Goal: Browse casually: Explore the website without a specific task or goal

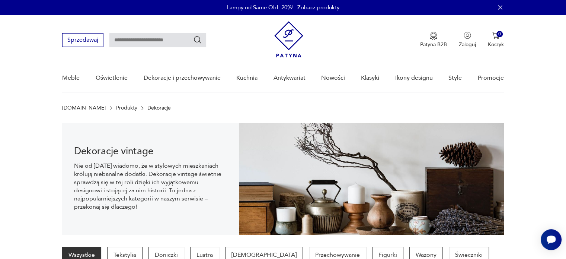
click at [168, 38] on input "text" at bounding box center [157, 40] width 97 height 14
type input "******"
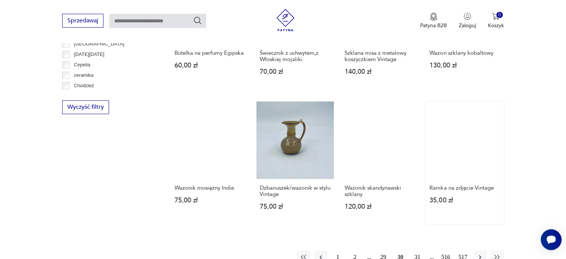
scroll to position [781, 0]
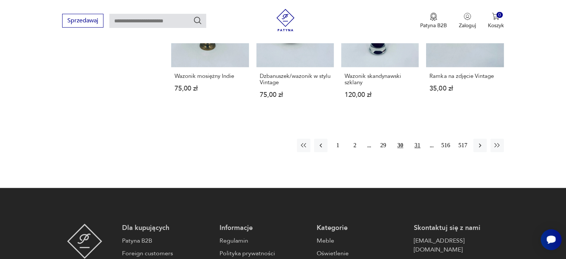
click at [416, 138] on button "31" at bounding box center [417, 144] width 13 height 13
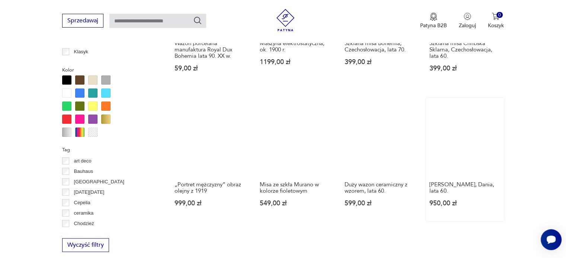
scroll to position [681, 0]
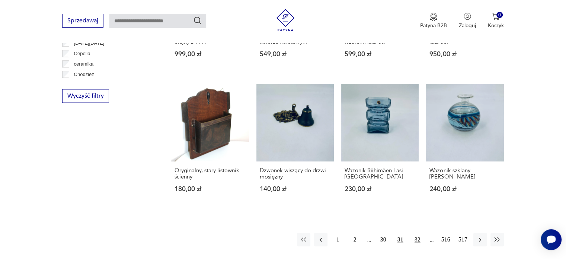
click at [418, 235] on button "32" at bounding box center [417, 238] width 13 height 13
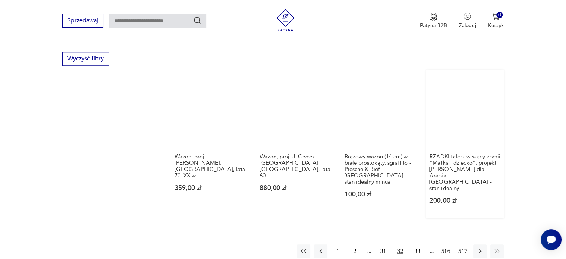
scroll to position [792, 0]
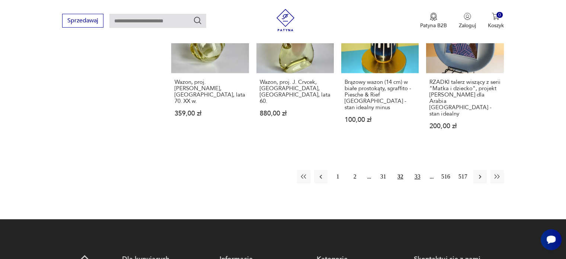
click at [418, 170] on button "33" at bounding box center [417, 176] width 13 height 13
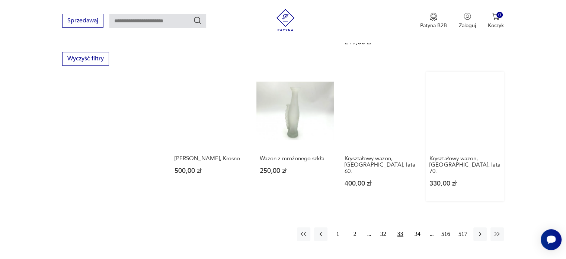
scroll to position [830, 0]
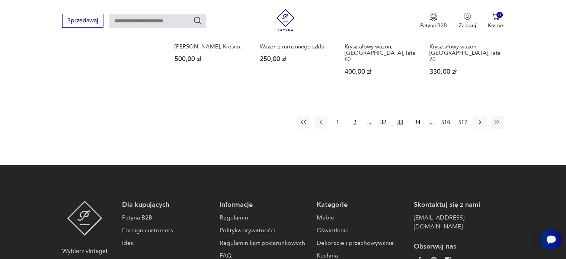
click at [356, 115] on button "2" at bounding box center [354, 121] width 13 height 13
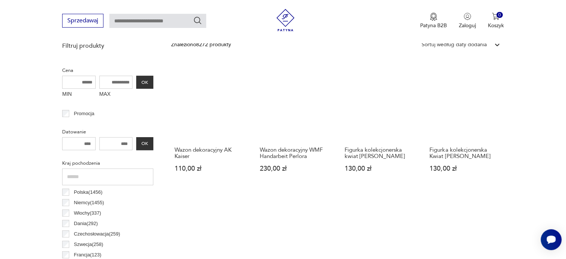
scroll to position [197, 0]
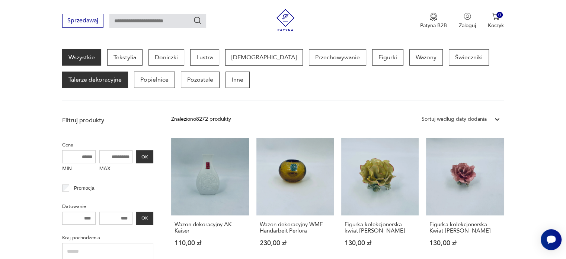
click at [103, 79] on p "Talerze dekoracyjne" at bounding box center [95, 79] width 66 height 16
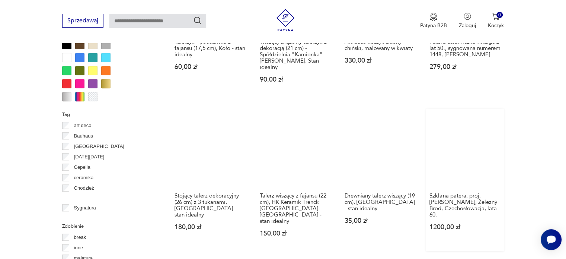
scroll to position [755, 0]
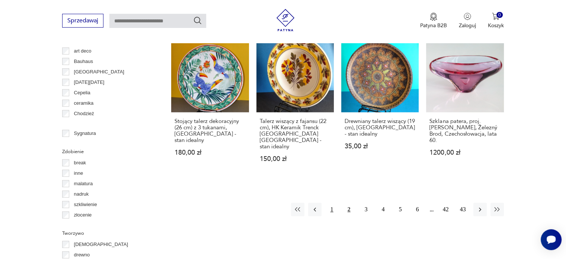
click at [332, 202] on button "1" at bounding box center [331, 208] width 13 height 13
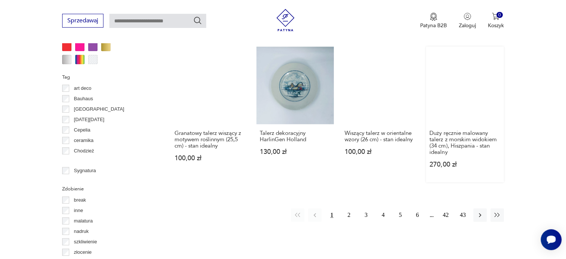
scroll to position [792, 0]
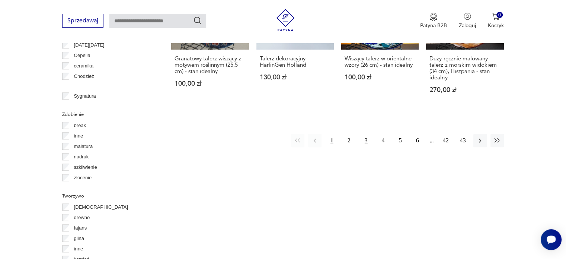
click at [367, 138] on button "3" at bounding box center [365, 140] width 13 height 13
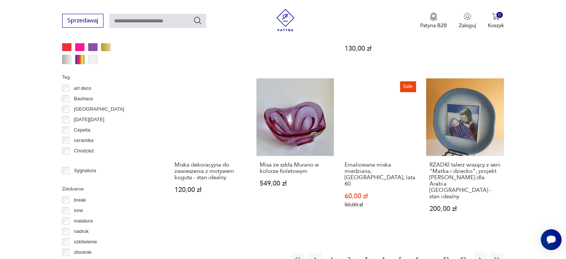
scroll to position [830, 0]
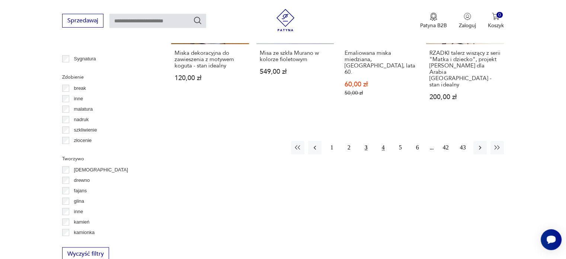
click at [384, 141] on button "4" at bounding box center [382, 147] width 13 height 13
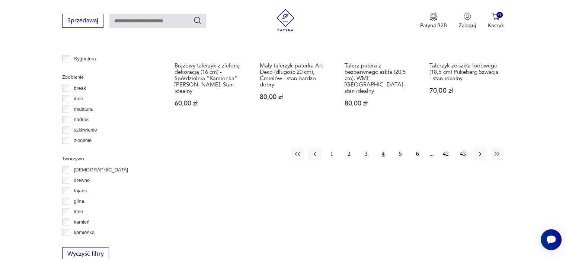
scroll to position [867, 0]
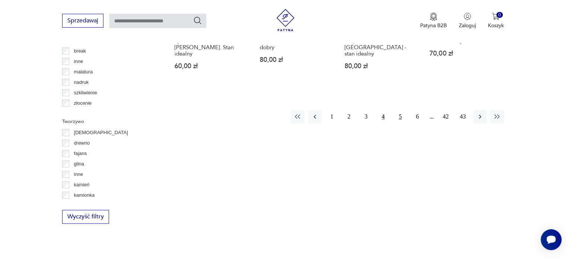
click at [402, 110] on button "5" at bounding box center [400, 116] width 13 height 13
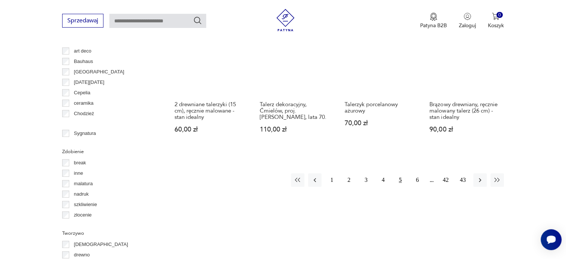
scroll to position [830, 0]
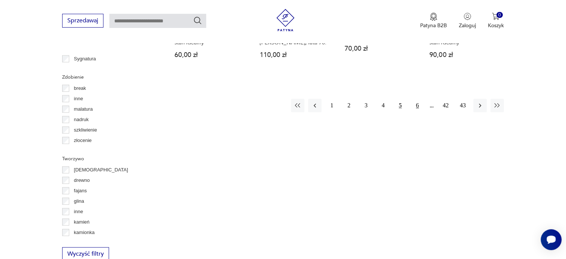
click at [420, 99] on button "6" at bounding box center [417, 105] width 13 height 13
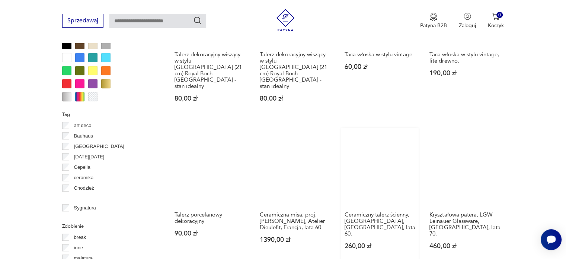
scroll to position [830, 0]
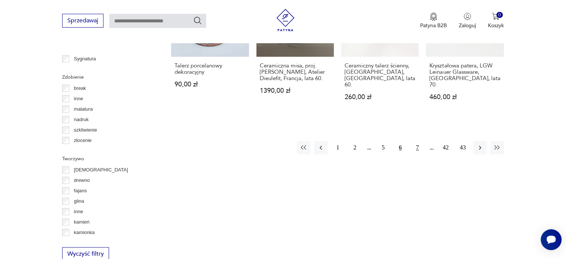
click at [416, 141] on button "7" at bounding box center [417, 147] width 13 height 13
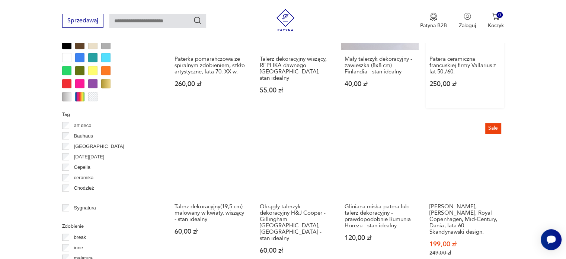
scroll to position [792, 0]
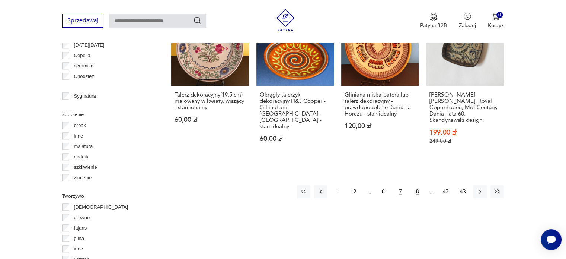
click at [417, 184] on button "8" at bounding box center [417, 190] width 13 height 13
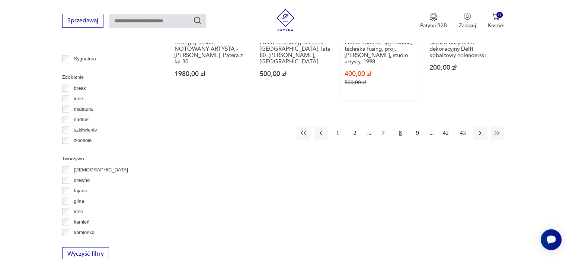
scroll to position [792, 0]
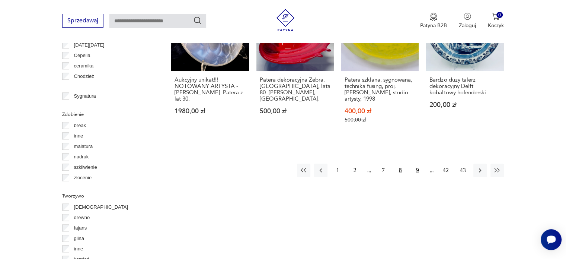
click at [417, 163] on button "9" at bounding box center [417, 169] width 13 height 13
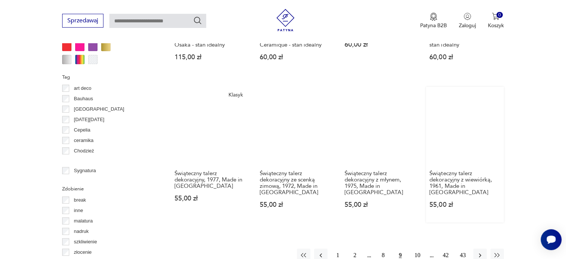
scroll to position [830, 0]
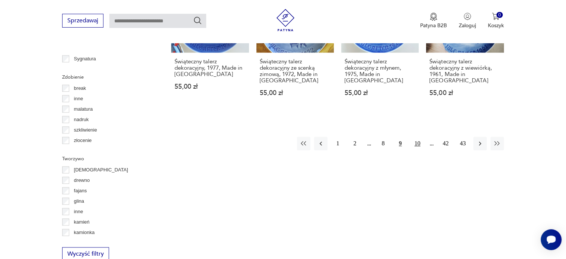
click at [420, 144] on button "10" at bounding box center [417, 143] width 13 height 13
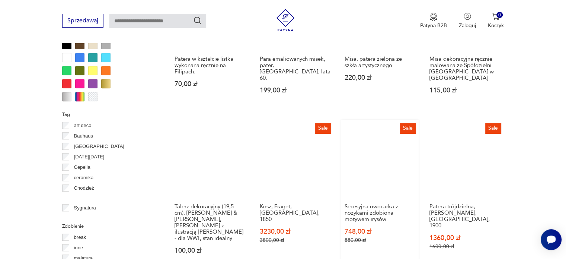
scroll to position [718, 0]
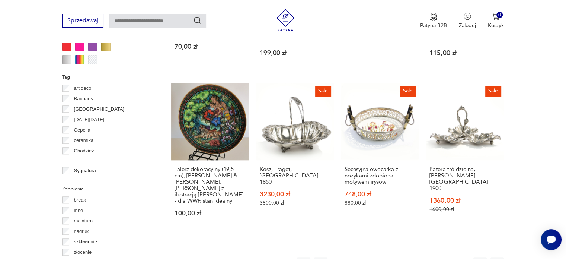
click at [420, 257] on button "11" at bounding box center [417, 263] width 13 height 13
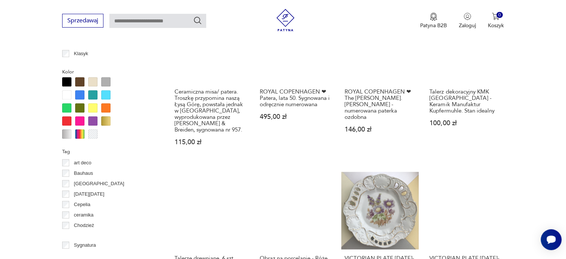
scroll to position [755, 0]
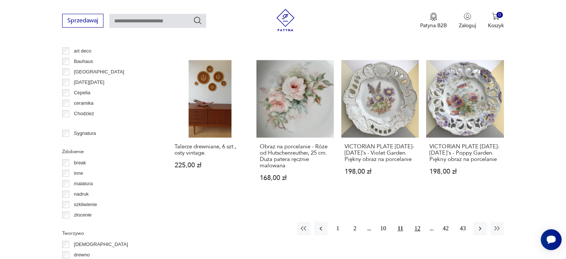
click at [419, 221] on button "12" at bounding box center [417, 227] width 13 height 13
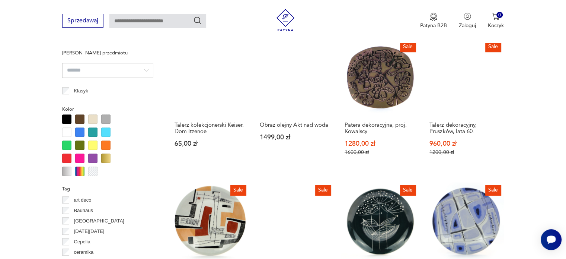
scroll to position [718, 0]
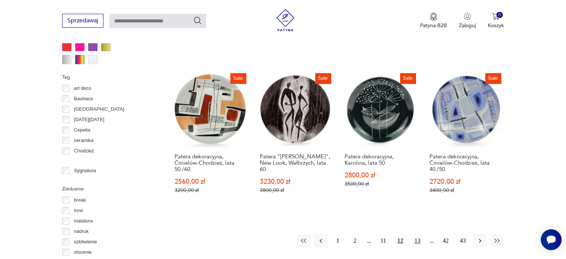
click at [420, 238] on button "13" at bounding box center [417, 240] width 13 height 13
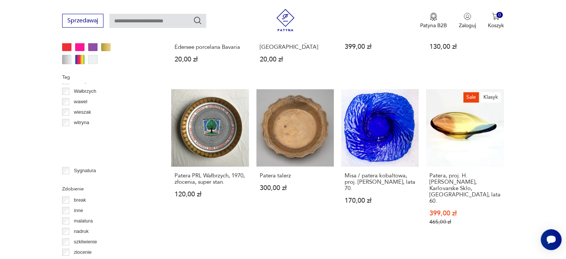
scroll to position [521, 0]
click at [94, 87] on p "Ślubne podarunki" at bounding box center [93, 88] width 38 height 8
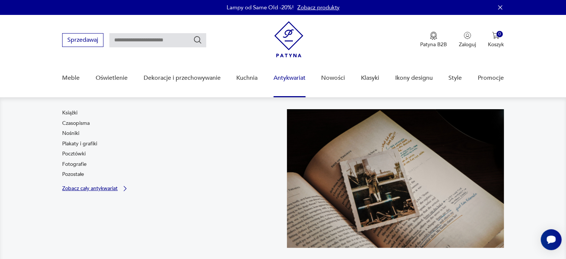
click at [125, 190] on link "Zobacz cały antykwariat" at bounding box center [95, 187] width 67 height 7
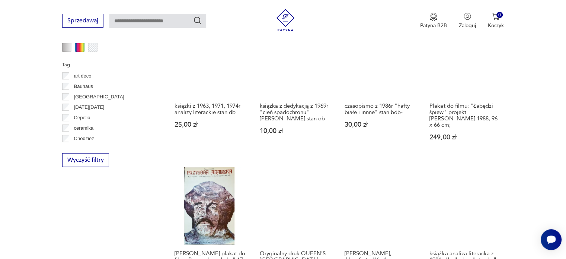
scroll to position [706, 0]
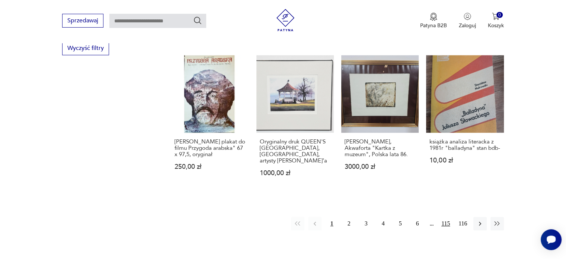
click at [445, 216] on button "115" at bounding box center [445, 222] width 13 height 13
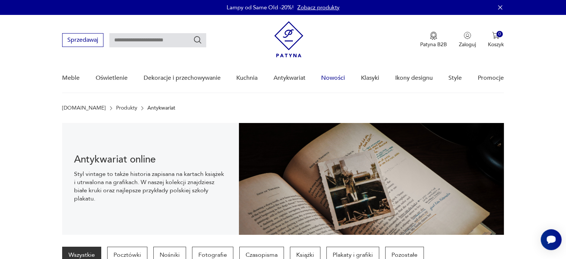
click at [334, 76] on link "Nowości" at bounding box center [333, 78] width 24 height 29
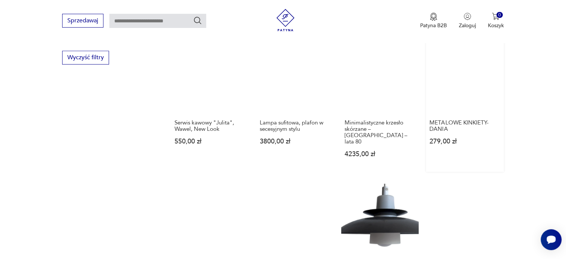
scroll to position [617, 0]
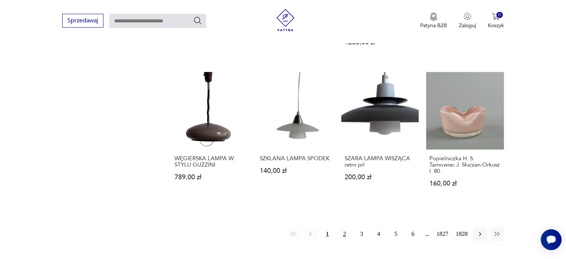
click at [346, 227] on button "2" at bounding box center [344, 233] width 13 height 13
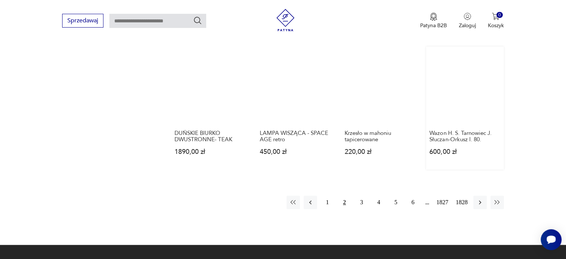
scroll to position [654, 0]
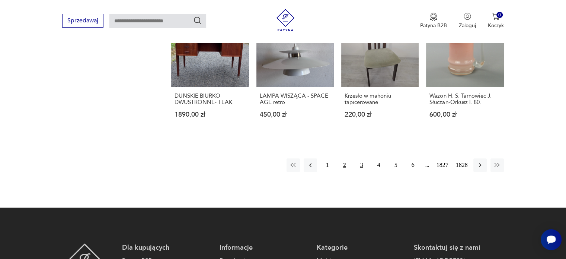
click at [362, 164] on button "3" at bounding box center [361, 164] width 13 height 13
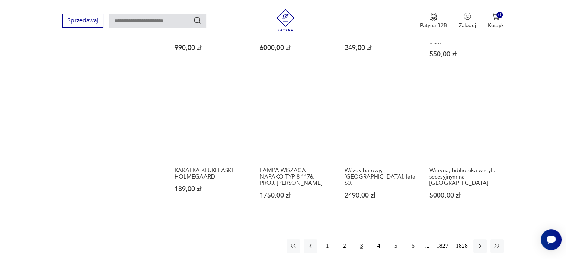
scroll to position [654, 0]
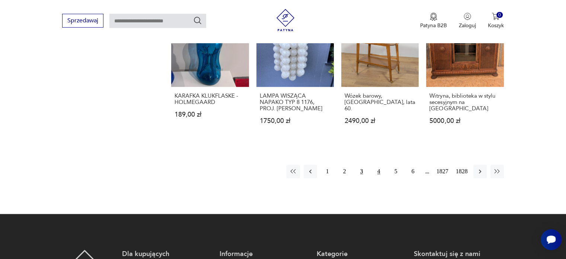
click at [381, 164] on button "4" at bounding box center [378, 170] width 13 height 13
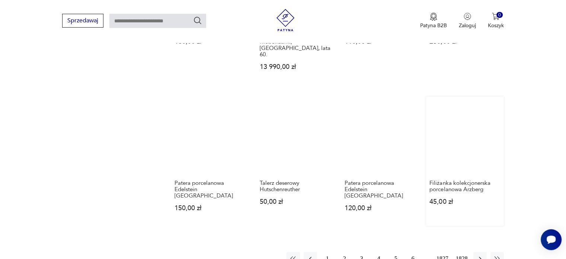
scroll to position [691, 0]
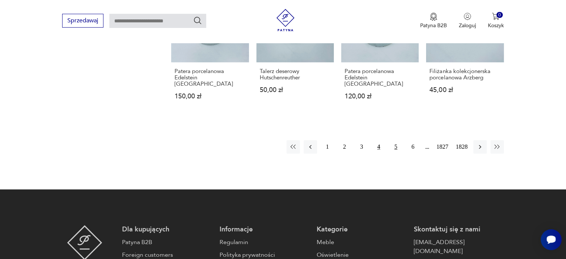
click at [396, 140] on button "5" at bounding box center [395, 146] width 13 height 13
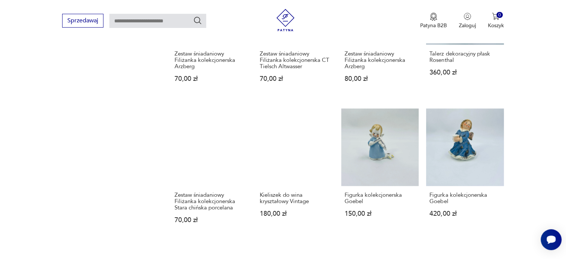
scroll to position [728, 0]
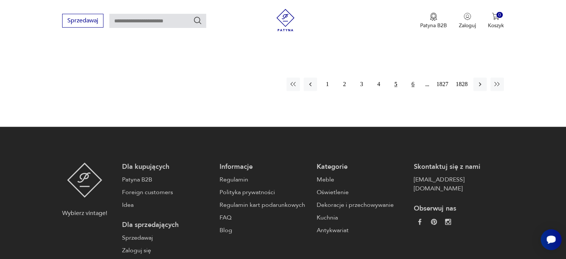
click at [411, 81] on button "6" at bounding box center [412, 83] width 13 height 13
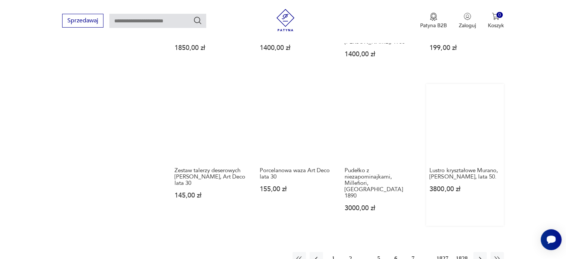
scroll to position [691, 0]
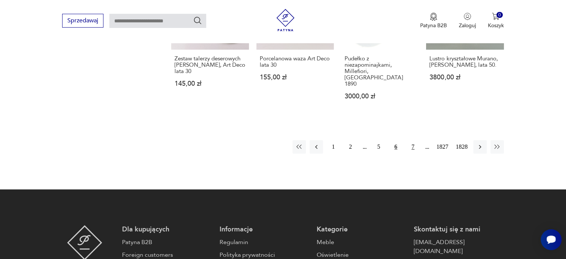
click at [410, 140] on button "7" at bounding box center [412, 146] width 13 height 13
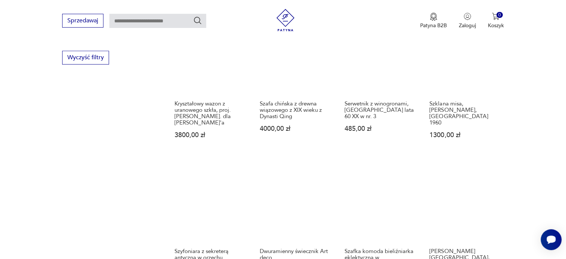
scroll to position [580, 0]
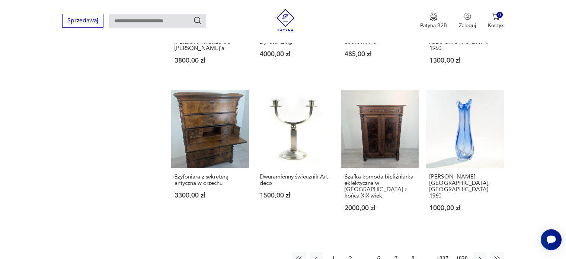
click at [411, 251] on button "8" at bounding box center [412, 257] width 13 height 13
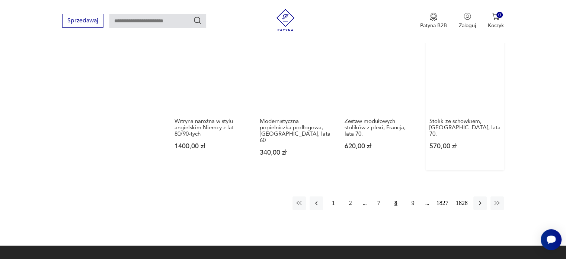
scroll to position [691, 0]
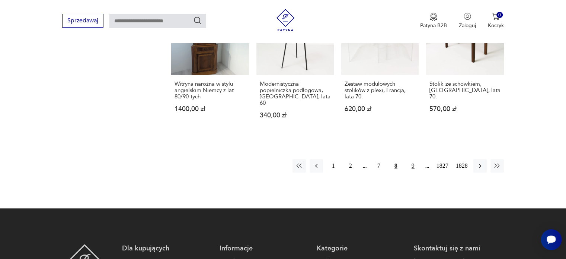
click at [413, 159] on button "9" at bounding box center [412, 165] width 13 height 13
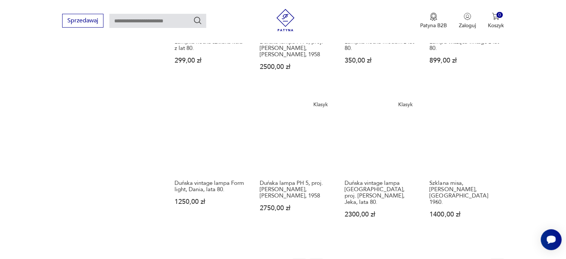
scroll to position [691, 0]
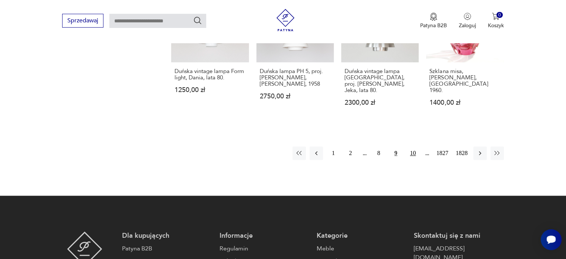
click at [410, 146] on button "10" at bounding box center [412, 152] width 13 height 13
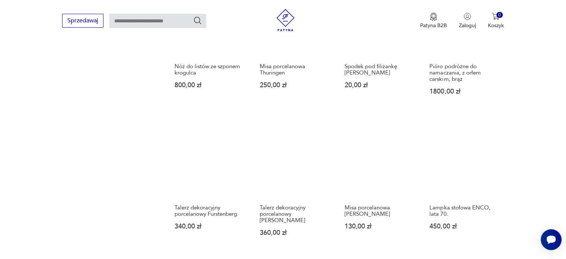
scroll to position [691, 0]
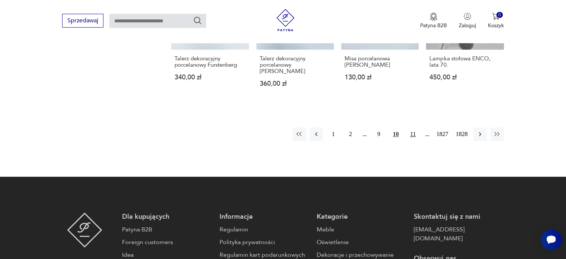
click at [413, 127] on button "11" at bounding box center [412, 133] width 13 height 13
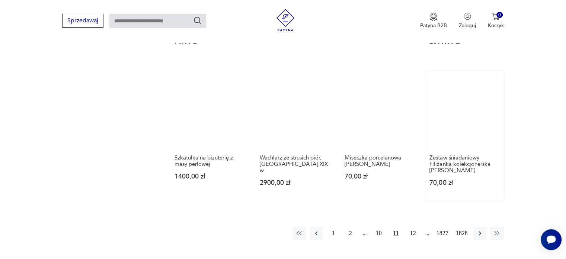
scroll to position [728, 0]
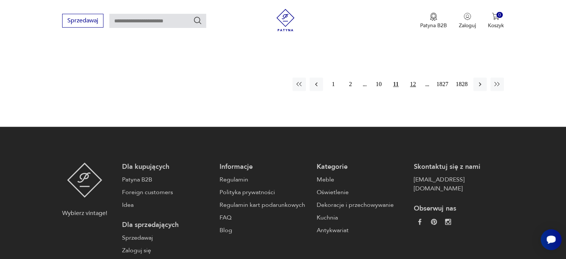
click at [411, 83] on button "12" at bounding box center [412, 83] width 13 height 13
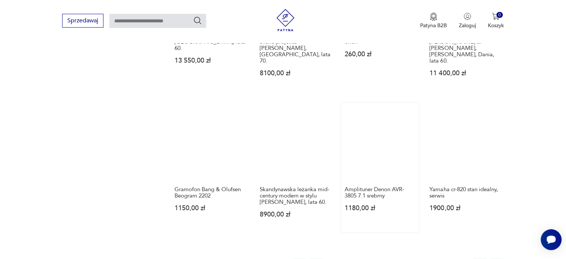
scroll to position [691, 0]
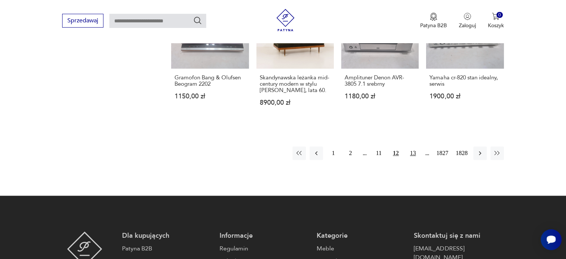
click at [410, 146] on button "13" at bounding box center [412, 152] width 13 height 13
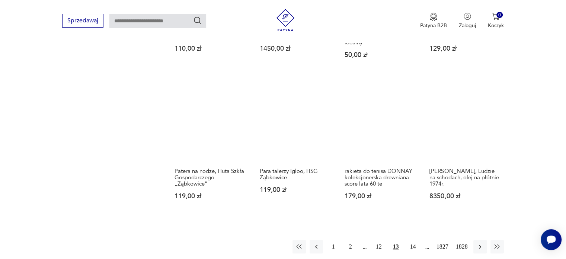
scroll to position [728, 0]
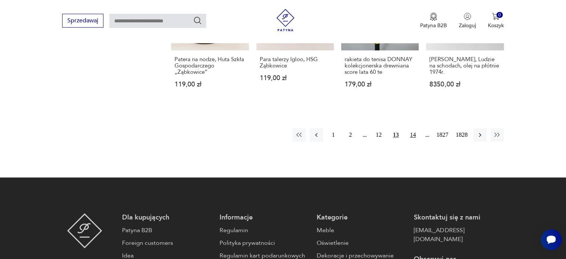
click at [411, 139] on button "14" at bounding box center [412, 134] width 13 height 13
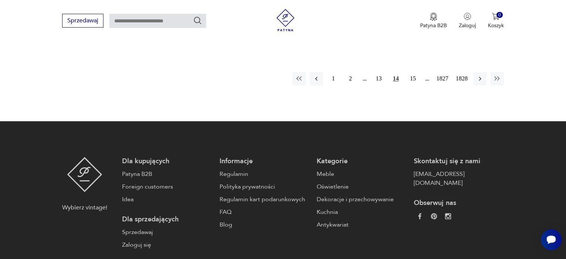
scroll to position [803, 0]
